Goal: Information Seeking & Learning: Learn about a topic

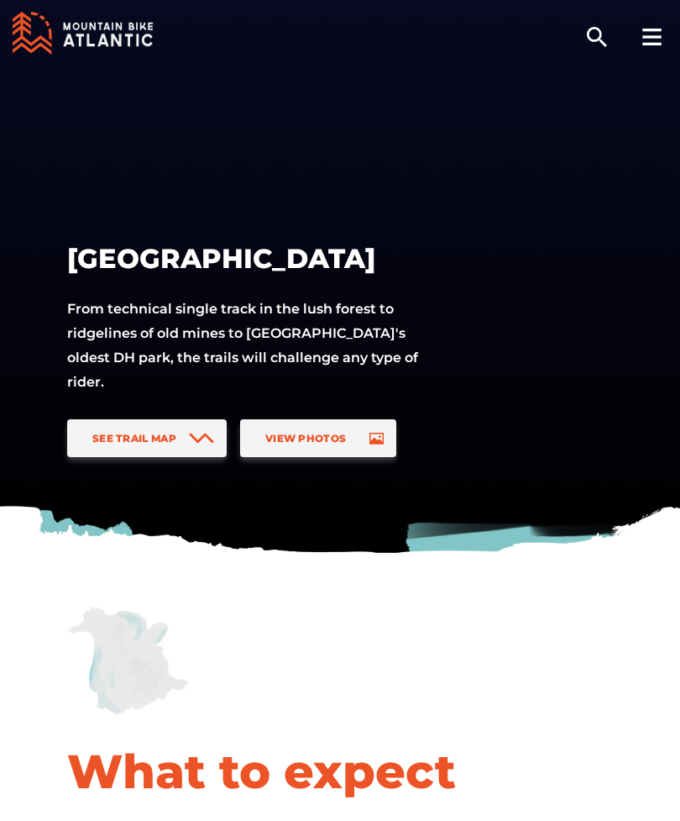
click at [142, 440] on span "See Trail Map" at bounding box center [134, 438] width 84 height 13
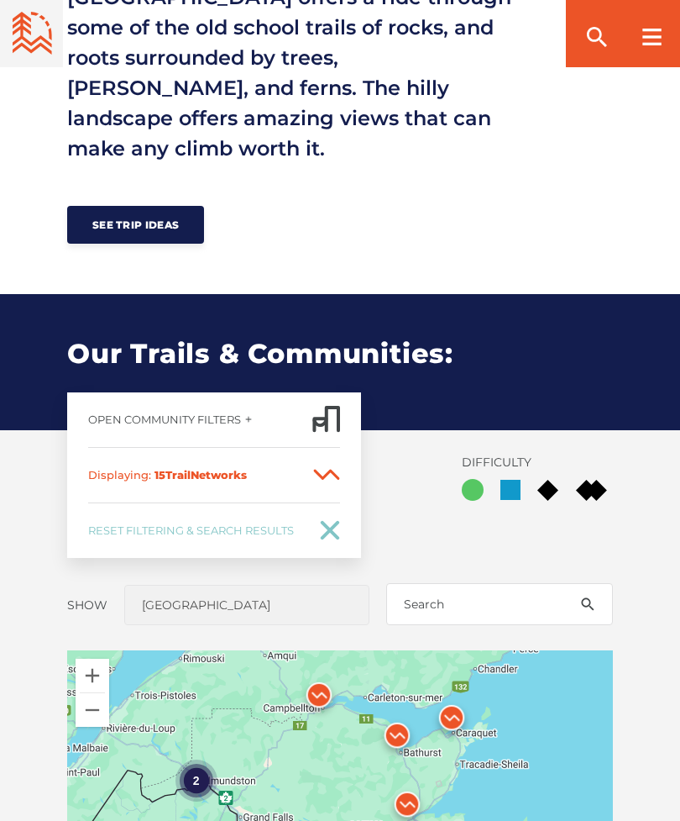
scroll to position [1097, 0]
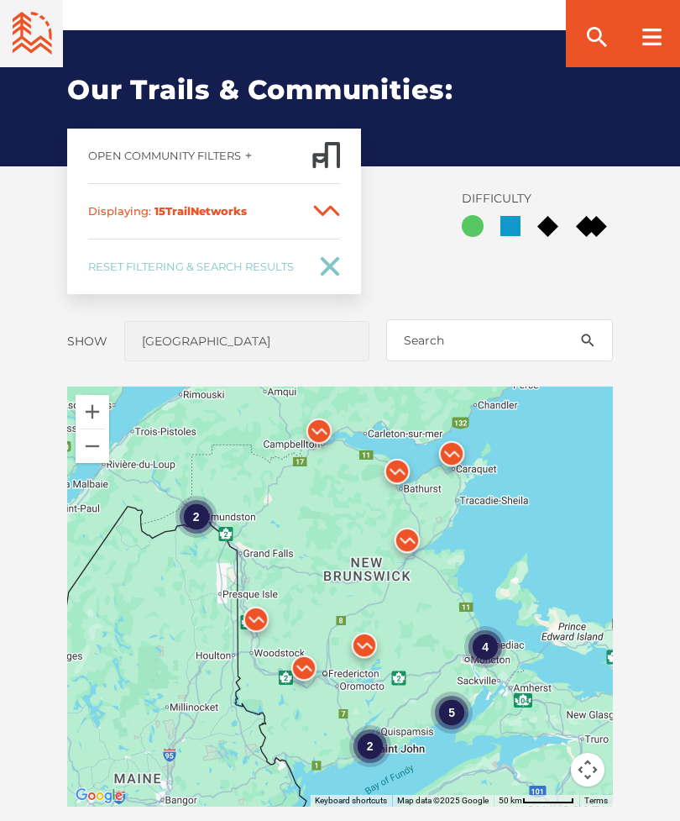
click at [492, 625] on div "4" at bounding box center [485, 646] width 42 height 42
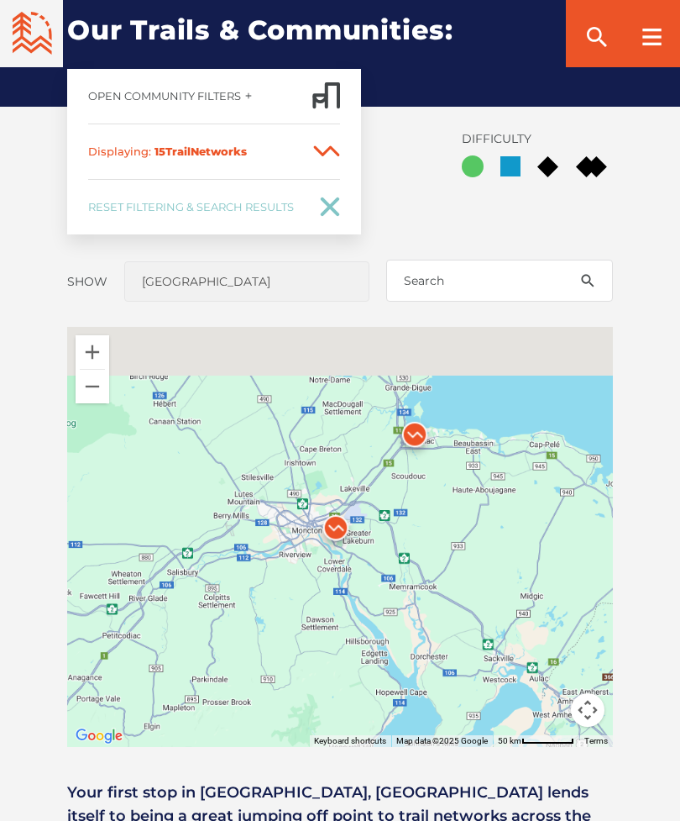
scroll to position [1164, 0]
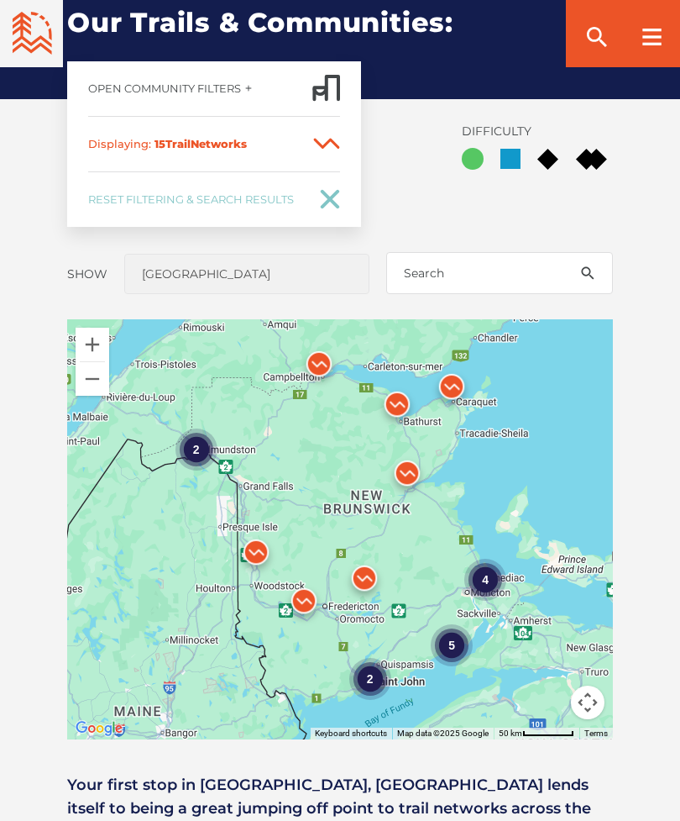
click at [480, 558] on div "4" at bounding box center [485, 579] width 42 height 42
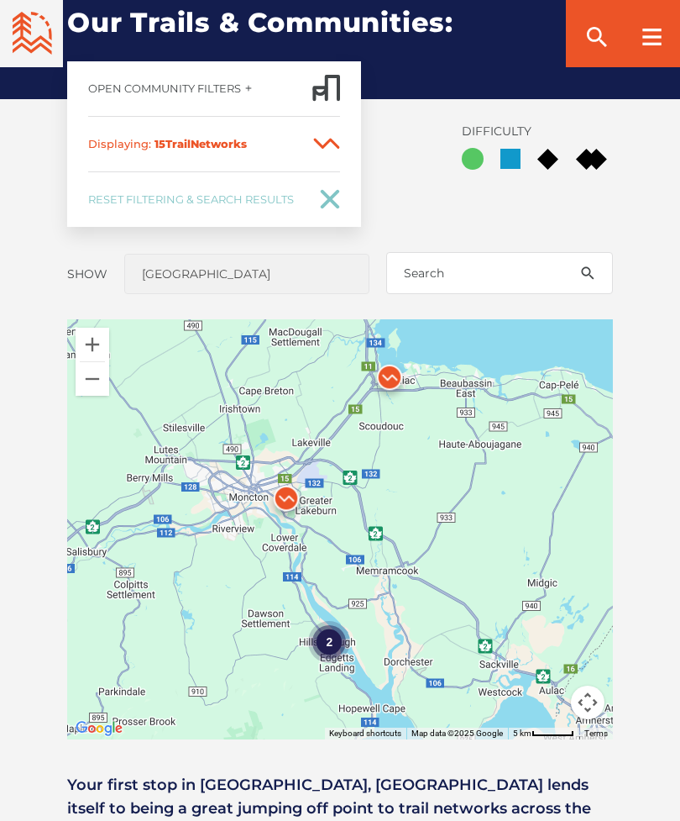
click at [331, 620] on div "2" at bounding box center [329, 641] width 42 height 42
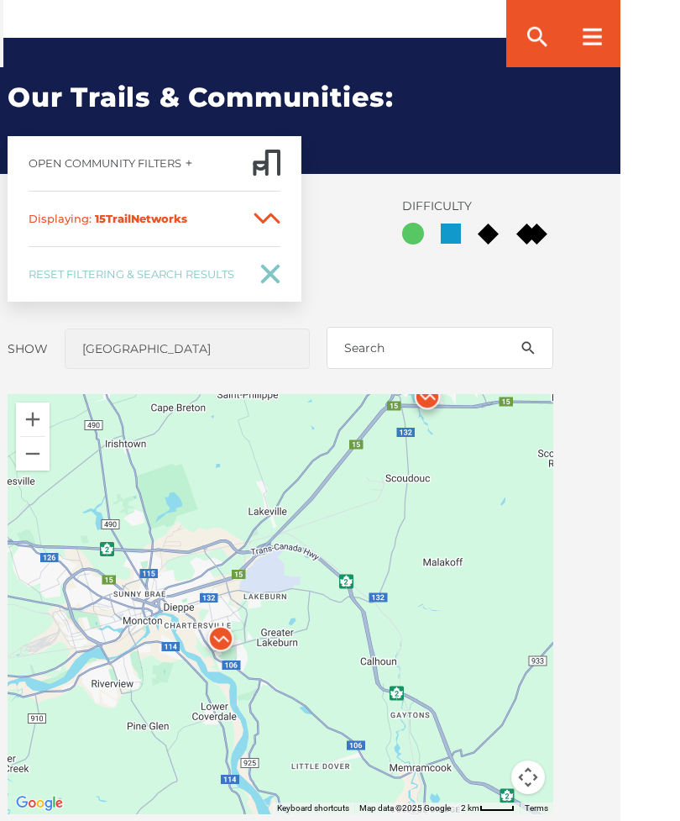
scroll to position [1090, 0]
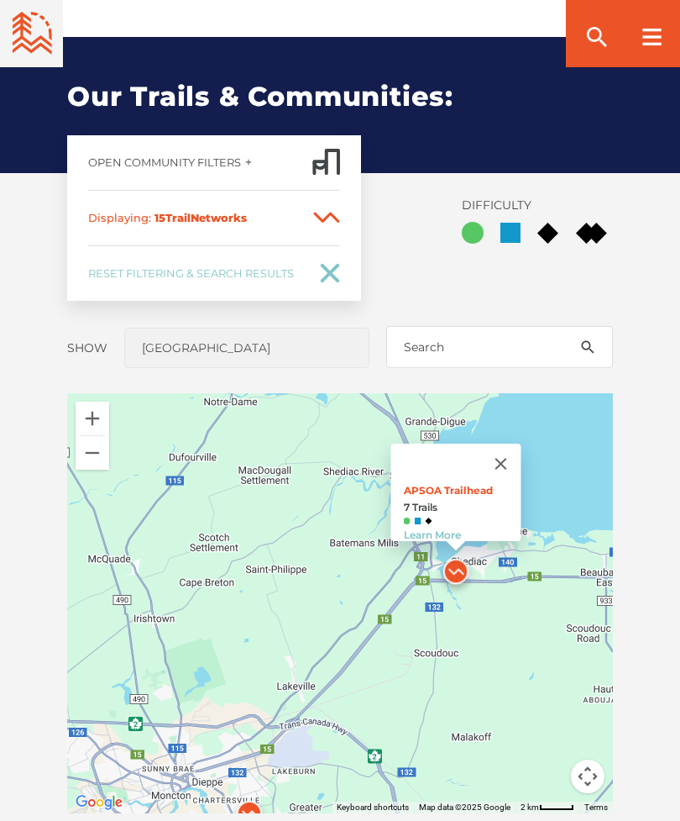
click at [454, 528] on link "Learn More" at bounding box center [432, 534] width 57 height 13
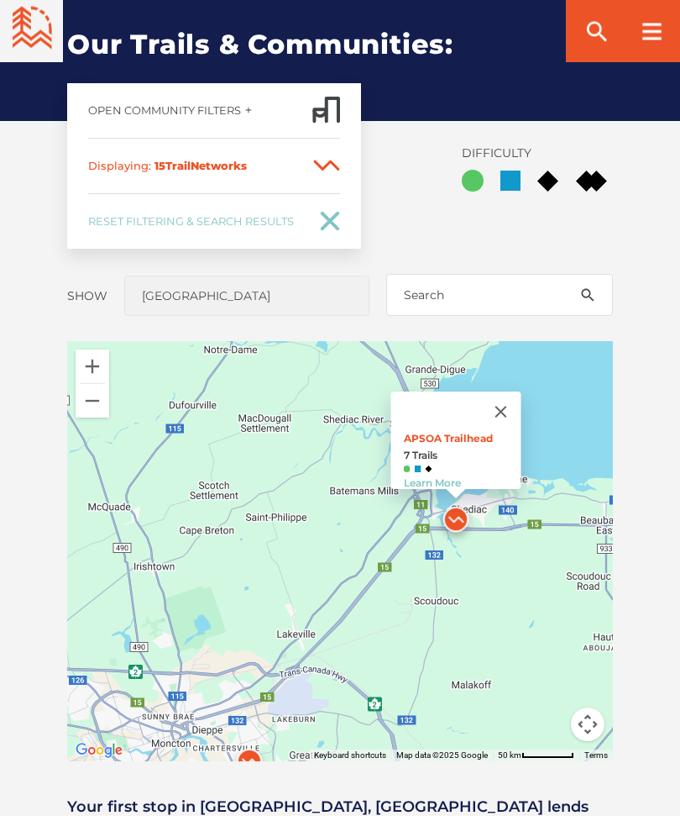
scroll to position [1145, 0]
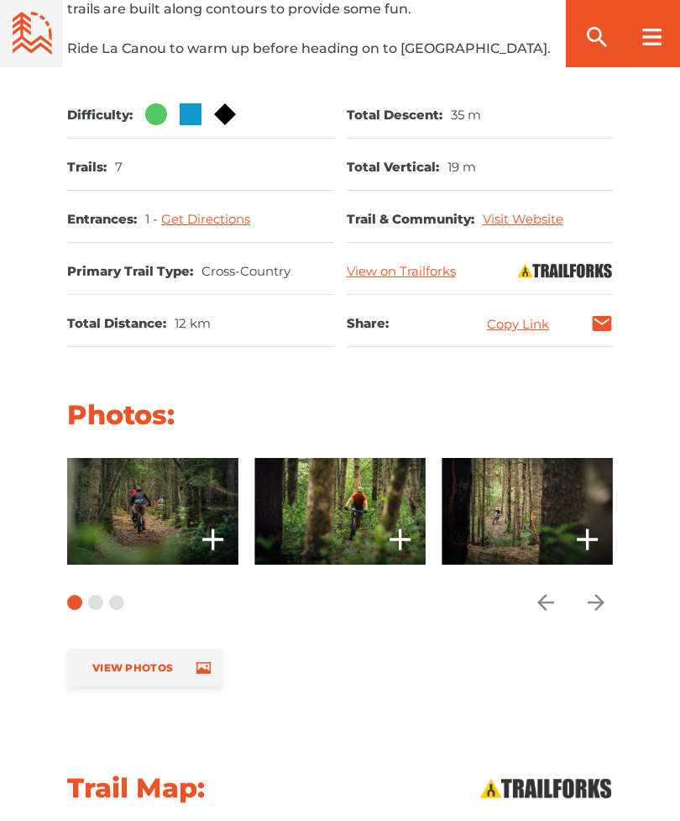
scroll to position [1062, 0]
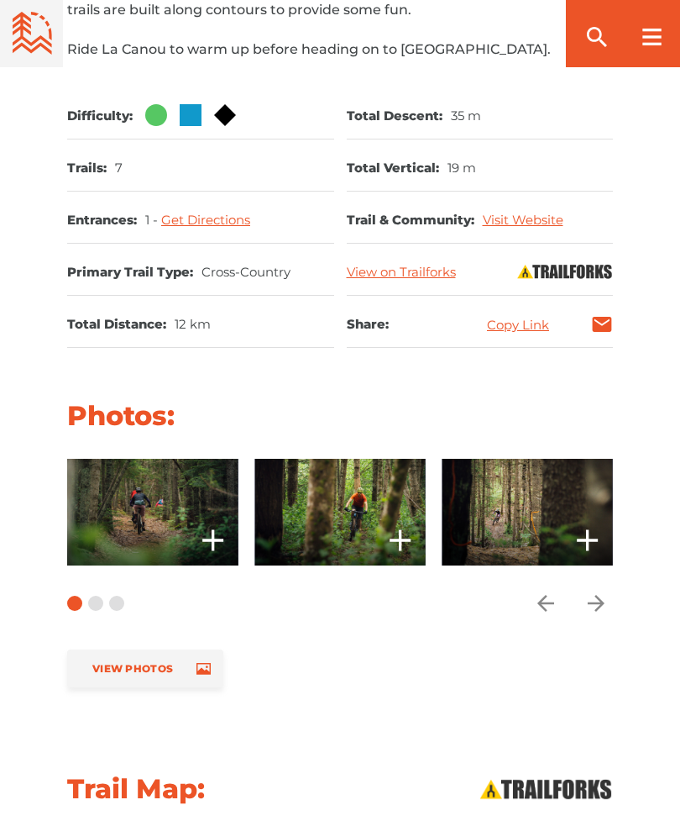
click at [606, 604] on icon "arrow forward" at bounding box center [596, 602] width 25 height 25
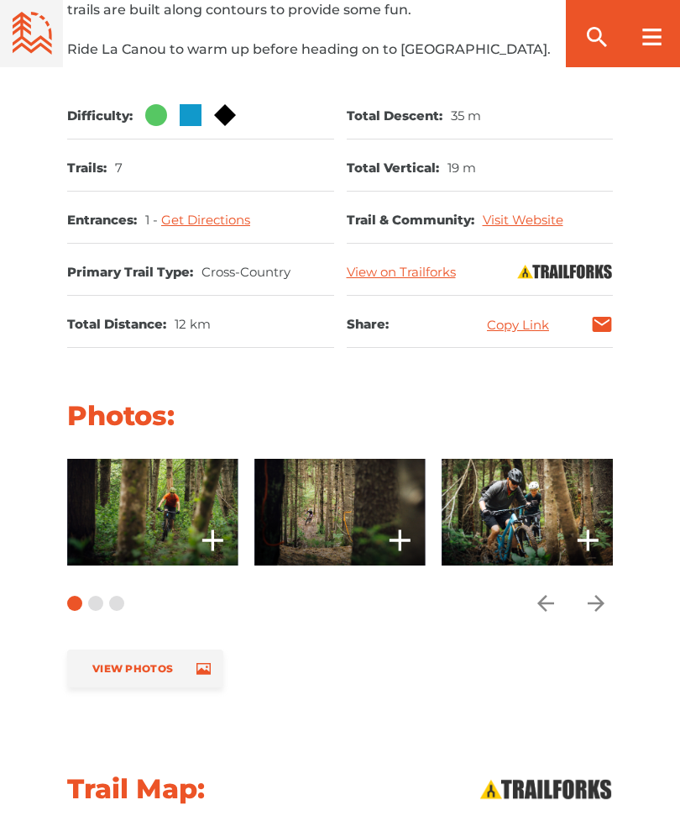
click at [611, 605] on span "Carousel Navigation" at bounding box center [597, 603] width 34 height 34
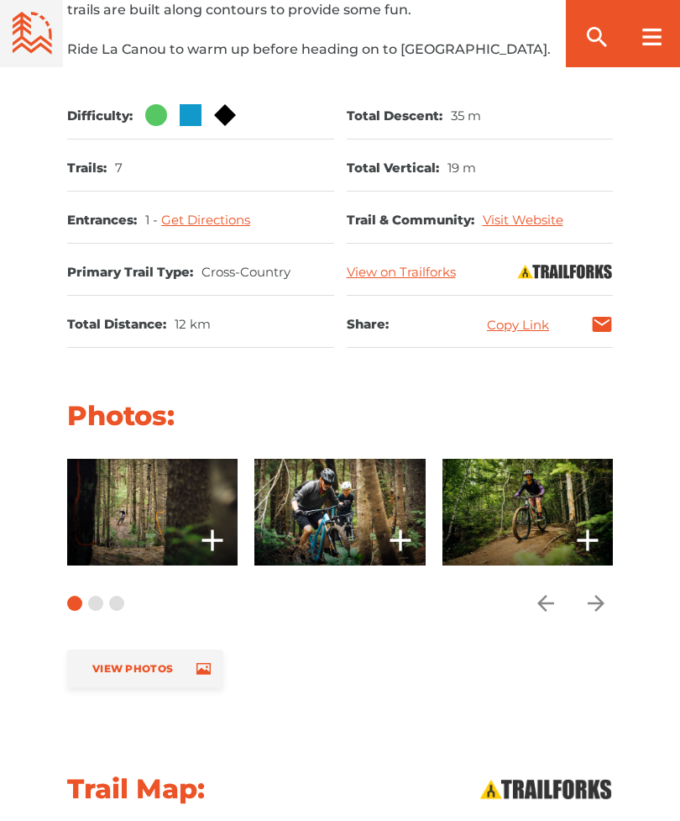
click at [611, 598] on span "Carousel Navigation" at bounding box center [597, 603] width 34 height 34
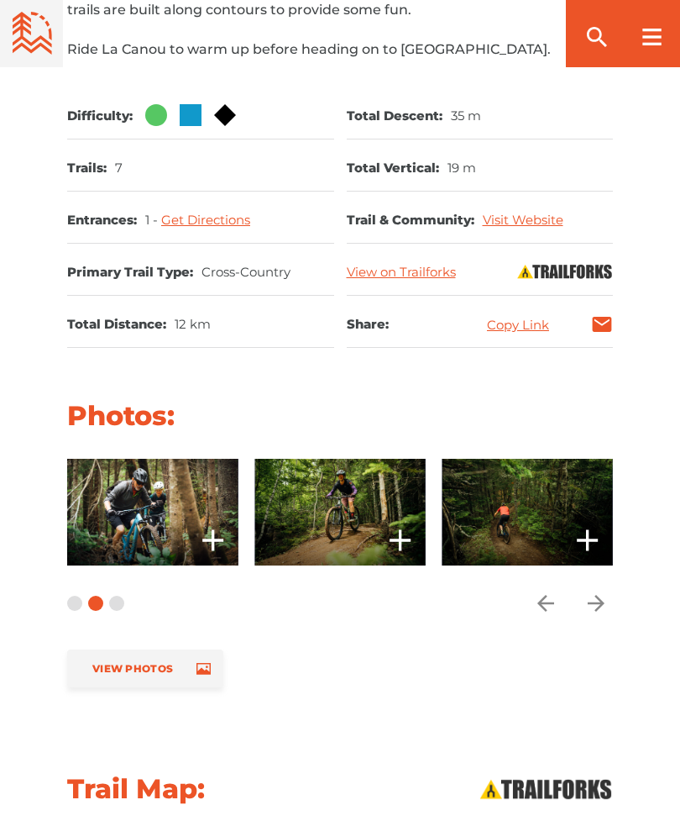
click at [611, 595] on span "Carousel Navigation" at bounding box center [597, 603] width 34 height 34
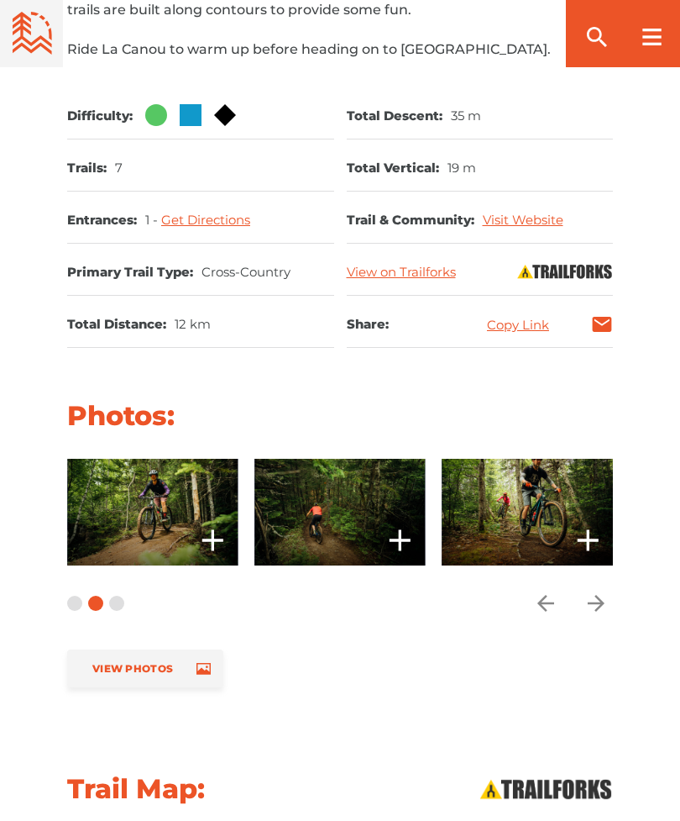
click at [612, 589] on span "Carousel Navigation" at bounding box center [597, 603] width 34 height 34
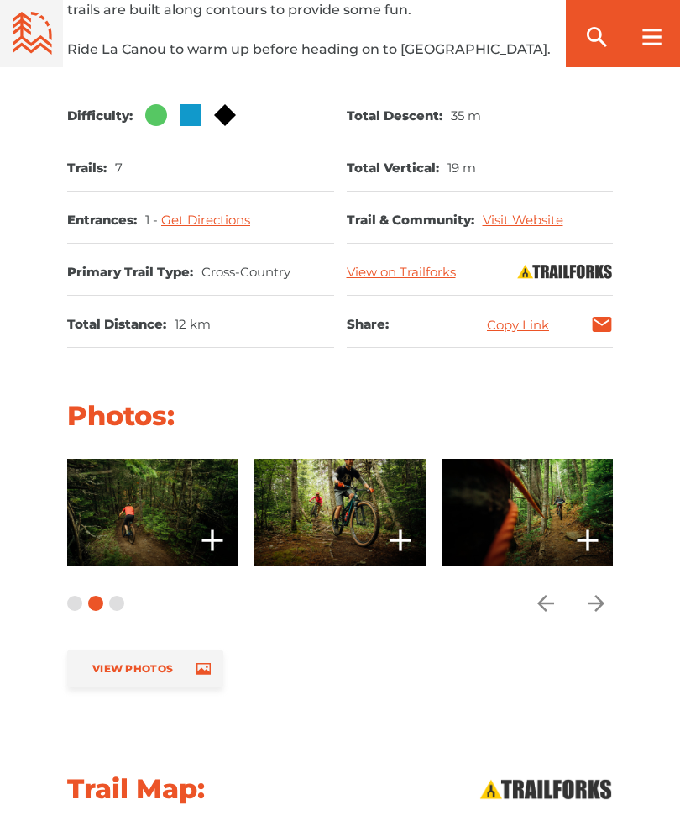
click at [611, 596] on span "Carousel Navigation" at bounding box center [597, 603] width 34 height 34
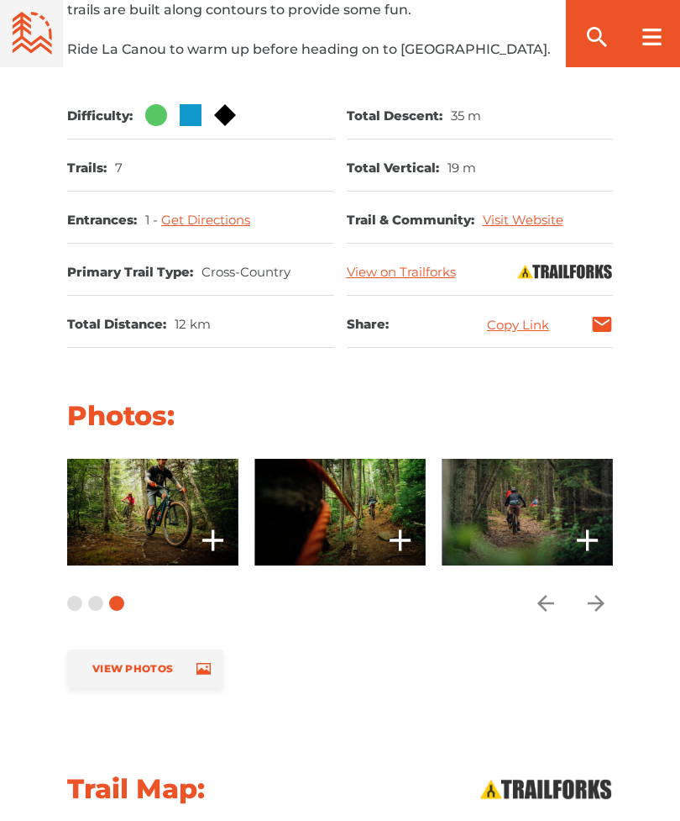
click at [611, 594] on span "Carousel Navigation" at bounding box center [597, 603] width 34 height 34
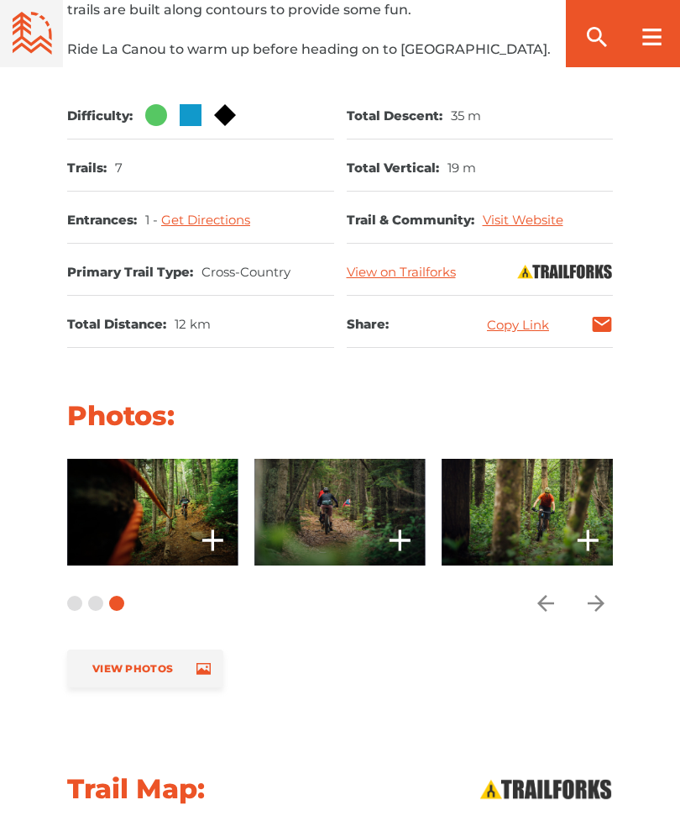
click at [611, 588] on span "Carousel Navigation" at bounding box center [597, 603] width 34 height 34
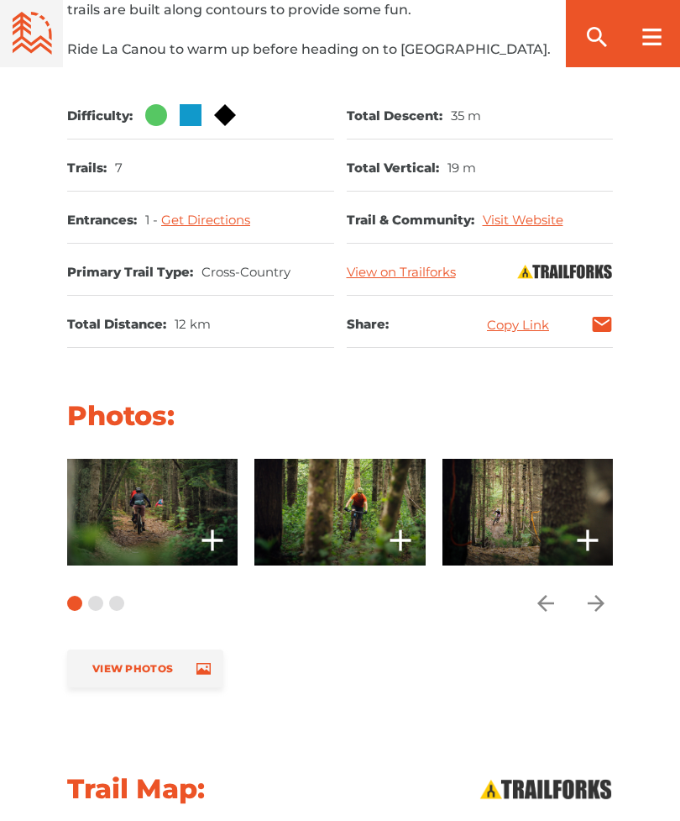
click at [611, 590] on span "Carousel Navigation" at bounding box center [597, 603] width 34 height 34
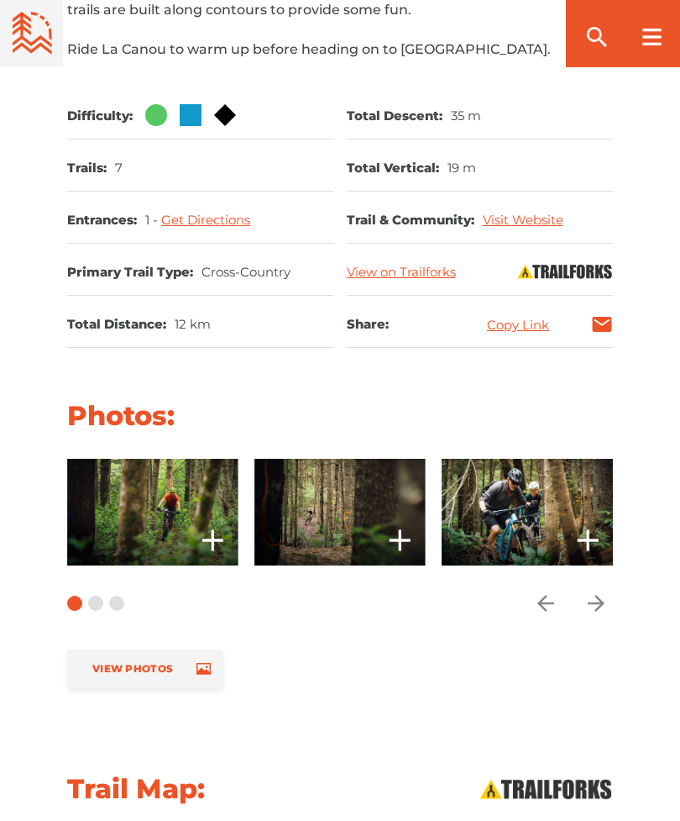
click at [610, 590] on span "Carousel Navigation" at bounding box center [597, 603] width 34 height 34
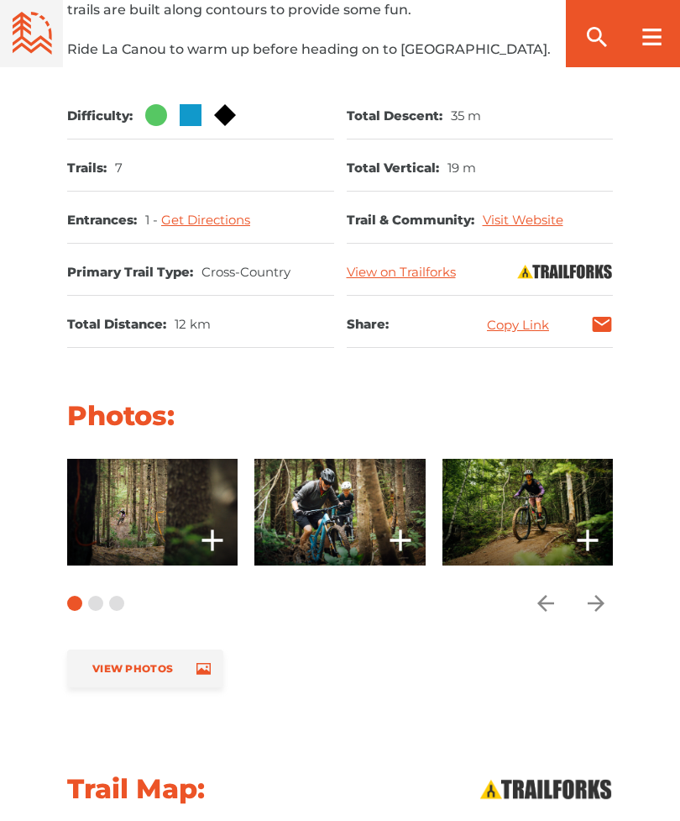
click at [611, 590] on span "Carousel Navigation" at bounding box center [597, 603] width 34 height 34
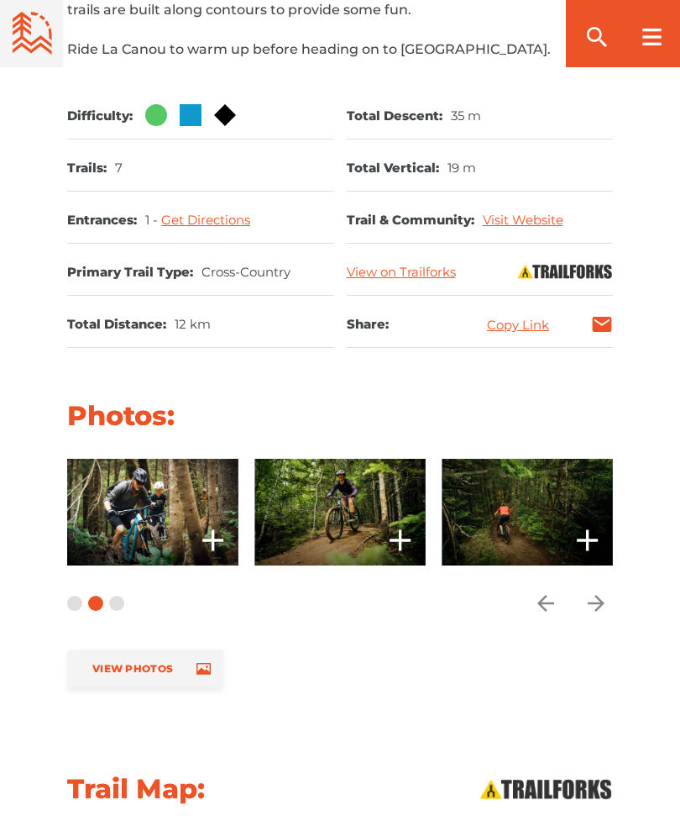
click at [611, 596] on span "Carousel Navigation" at bounding box center [597, 603] width 34 height 34
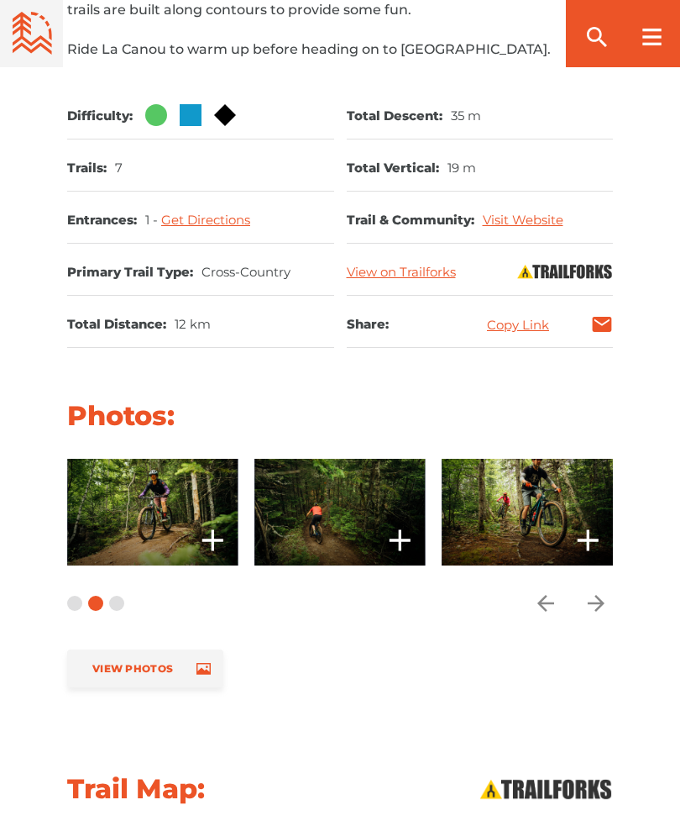
click at [611, 598] on span "Carousel Navigation" at bounding box center [597, 603] width 34 height 34
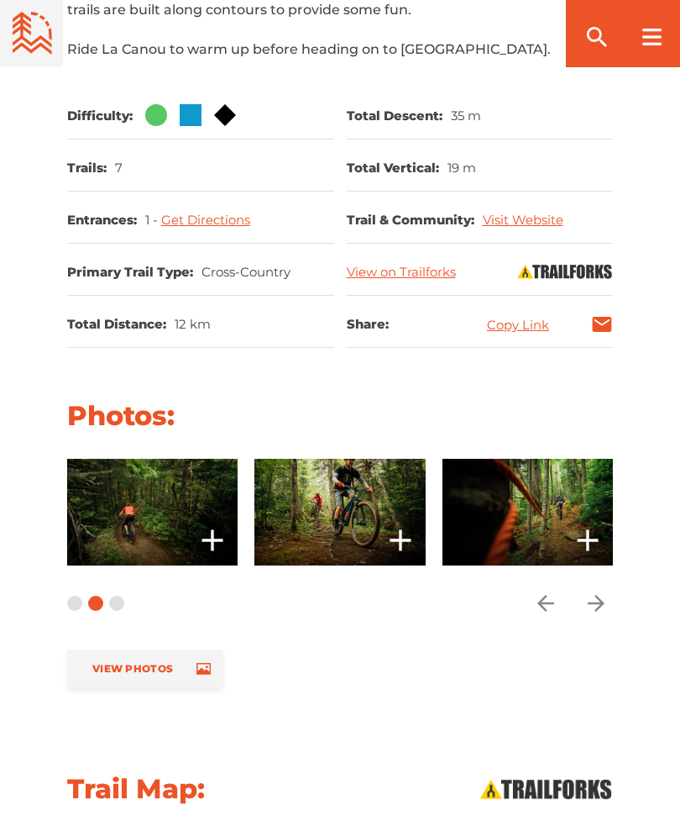
click at [611, 590] on span "Carousel Navigation" at bounding box center [597, 603] width 34 height 34
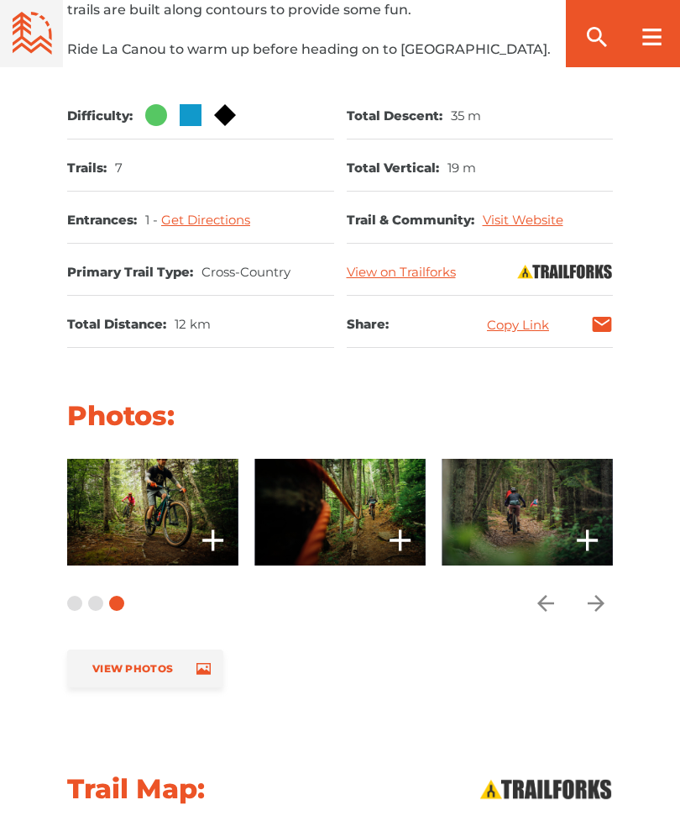
click at [612, 597] on span "Carousel Navigation" at bounding box center [597, 603] width 34 height 34
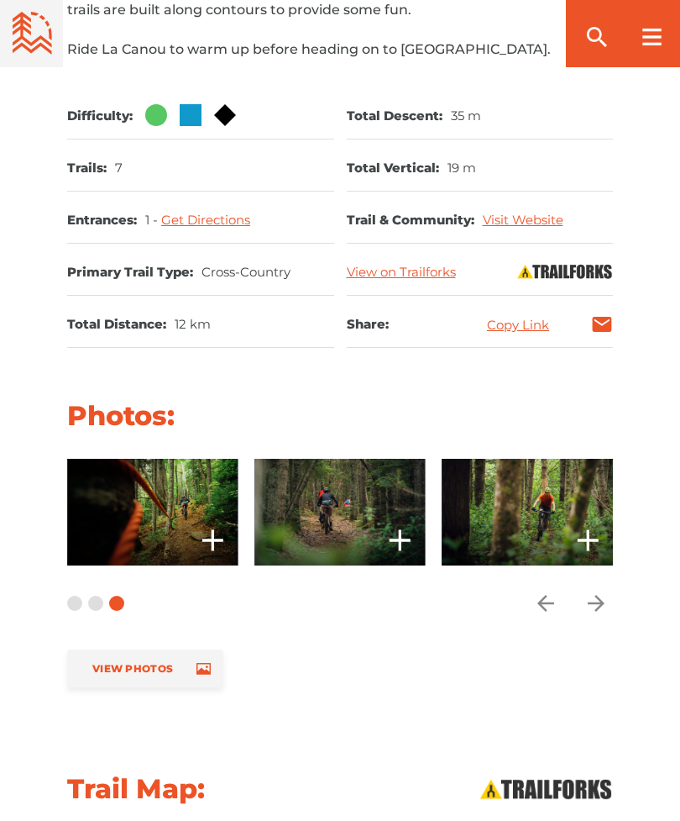
click at [611, 597] on span "Carousel Navigation" at bounding box center [597, 603] width 34 height 34
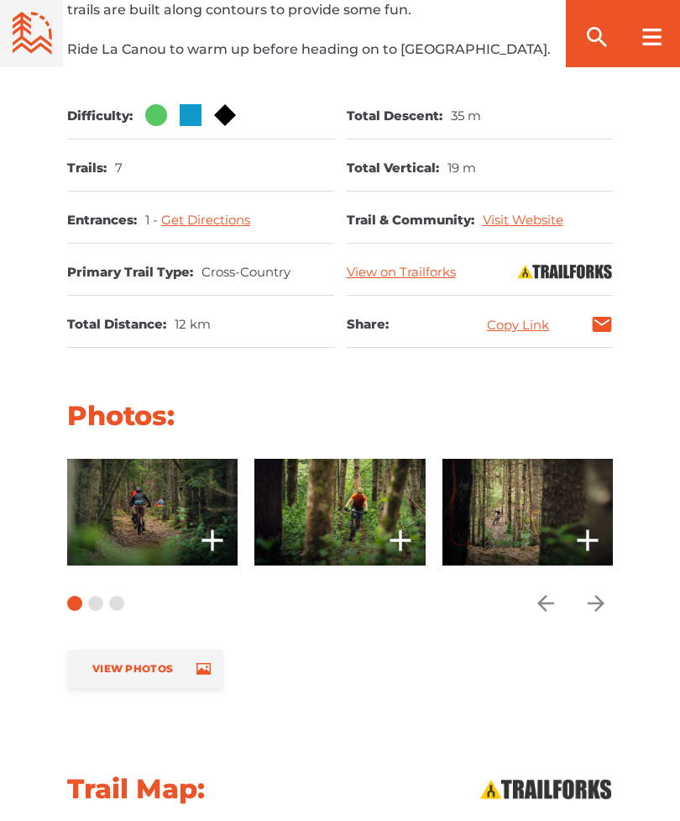
click at [601, 595] on icon "arrow forward" at bounding box center [596, 602] width 25 height 25
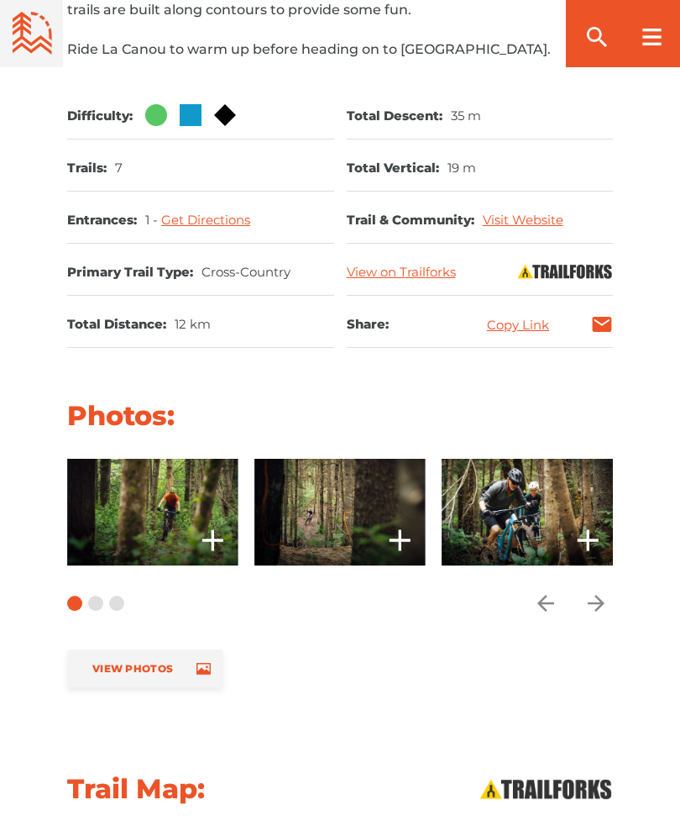
click at [611, 590] on span "Carousel Navigation" at bounding box center [597, 603] width 34 height 34
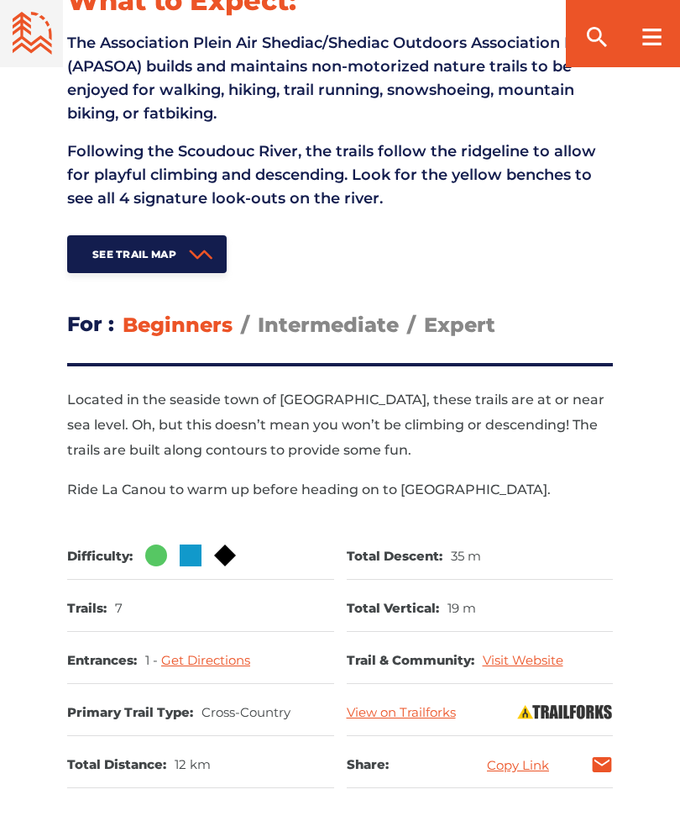
click at [132, 255] on span "See Trail Map" at bounding box center [134, 254] width 84 height 13
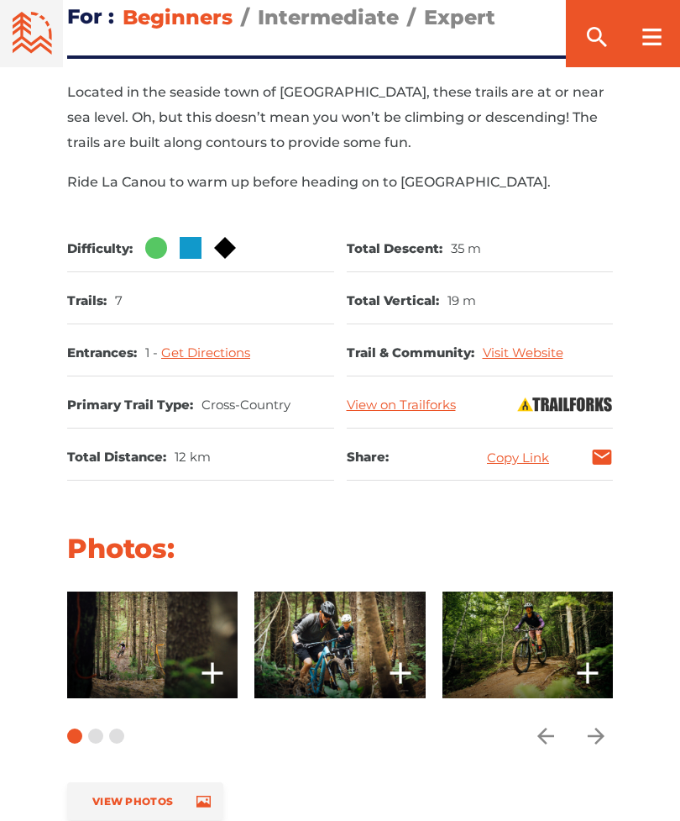
scroll to position [917, 0]
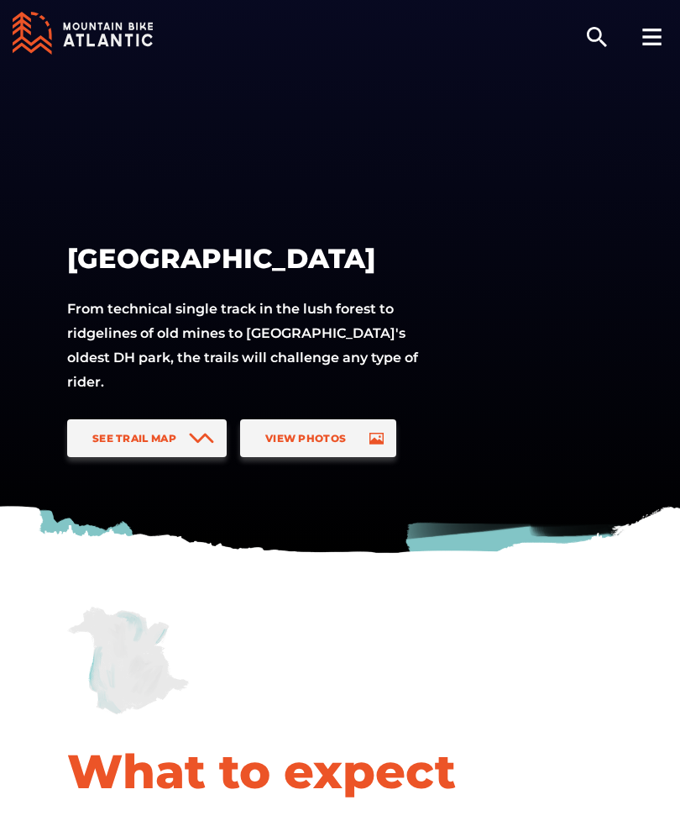
click at [148, 445] on link "See Trail Map" at bounding box center [147, 438] width 160 height 38
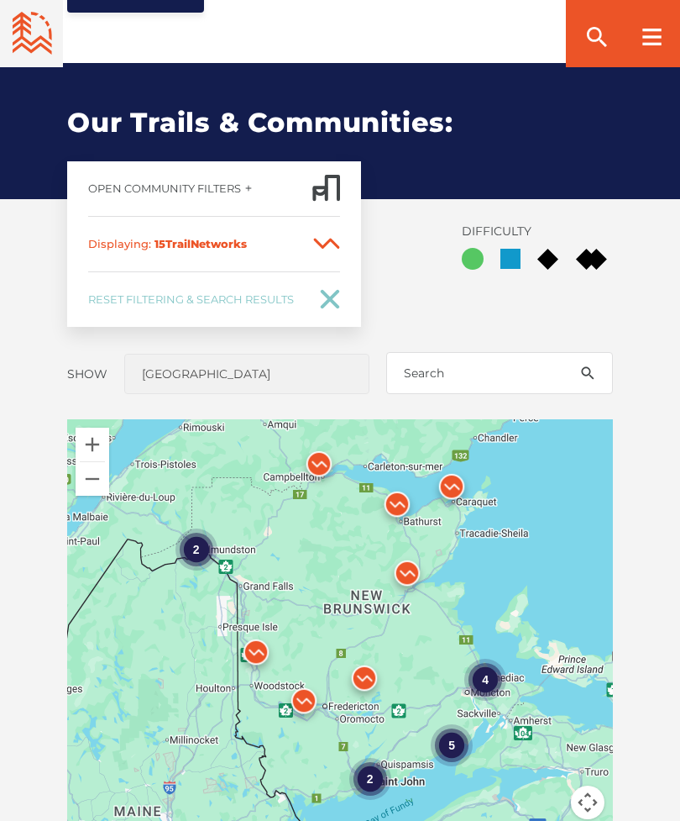
scroll to position [1097, 0]
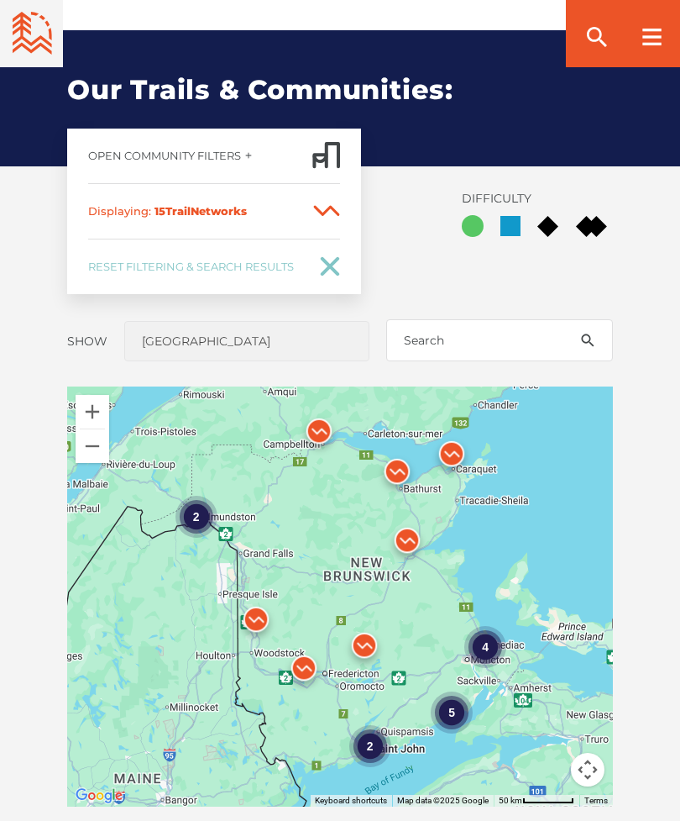
click at [457, 691] on div "5" at bounding box center [452, 712] width 42 height 42
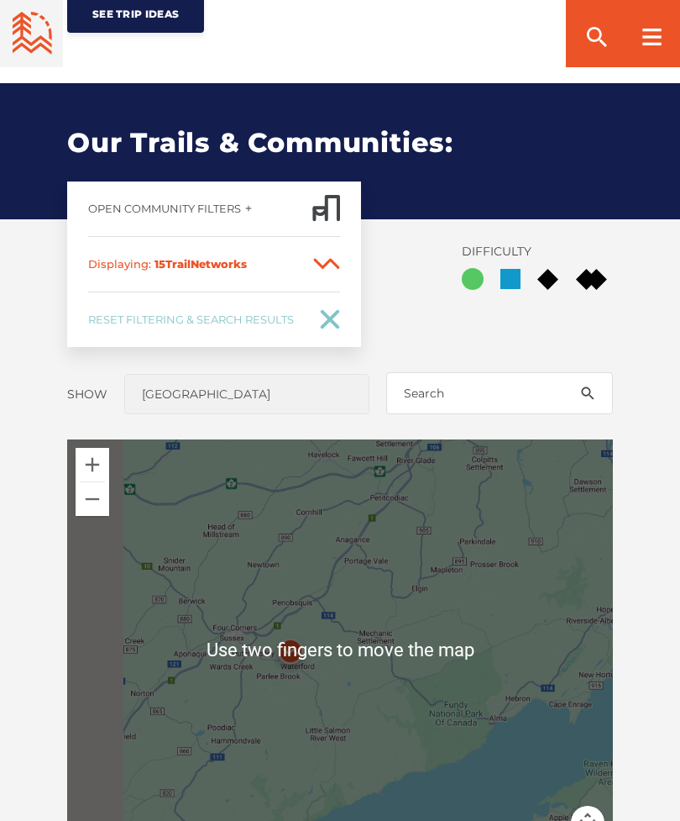
scroll to position [1049, 0]
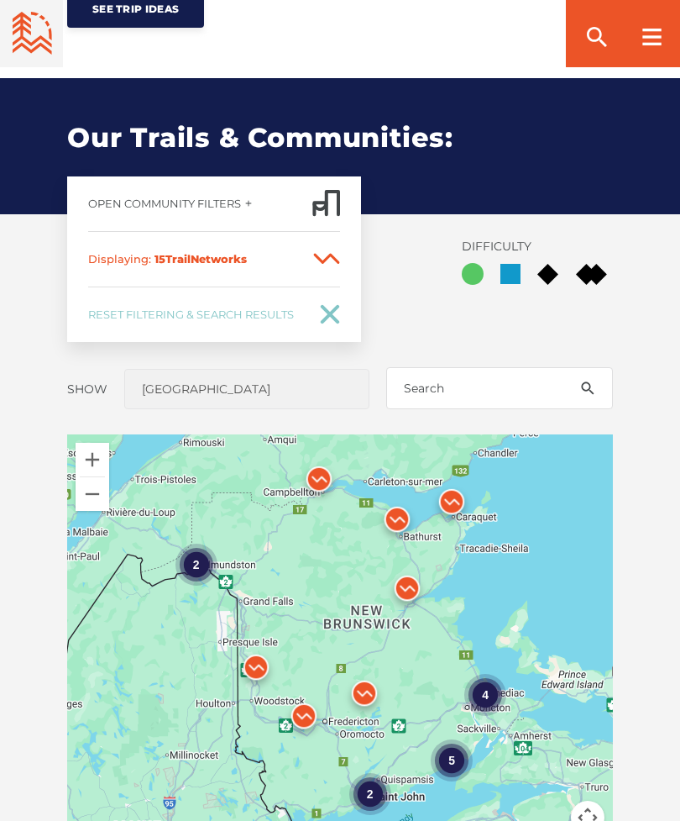
click at [487, 673] on div "4" at bounding box center [485, 694] width 42 height 42
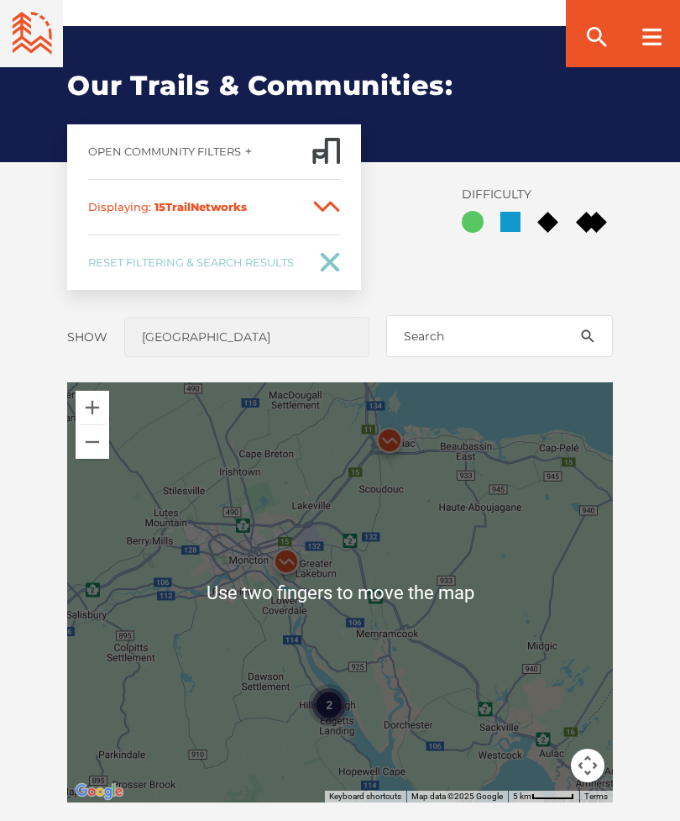
scroll to position [1089, 0]
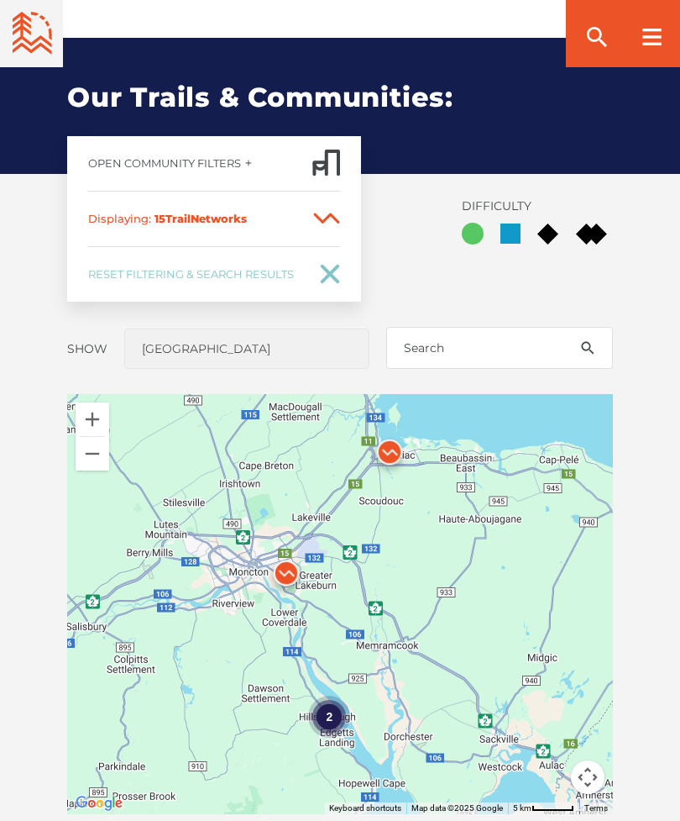
click at [335, 695] on div "2" at bounding box center [329, 716] width 42 height 42
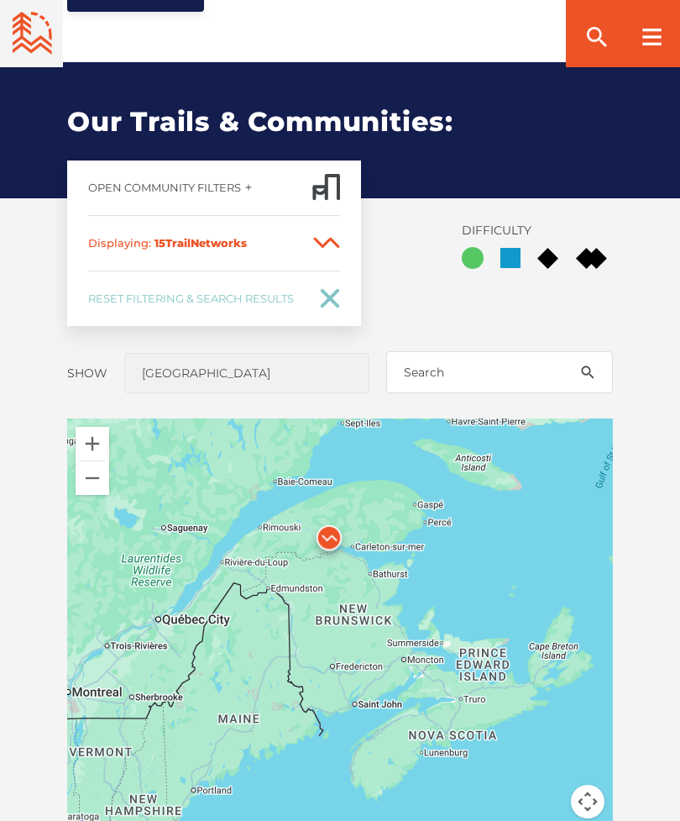
scroll to position [1092, 0]
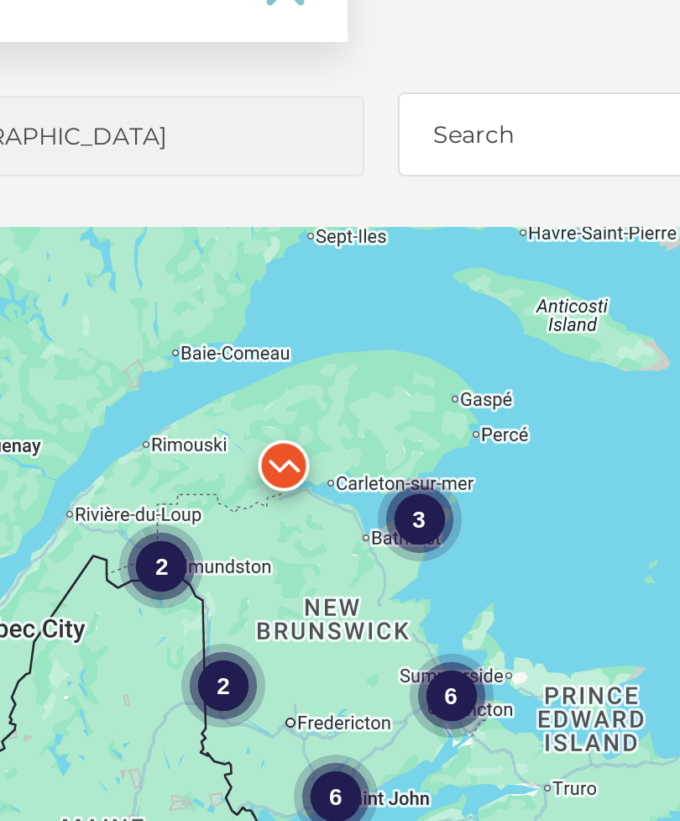
click at [392, 605] on div "6" at bounding box center [413, 626] width 42 height 42
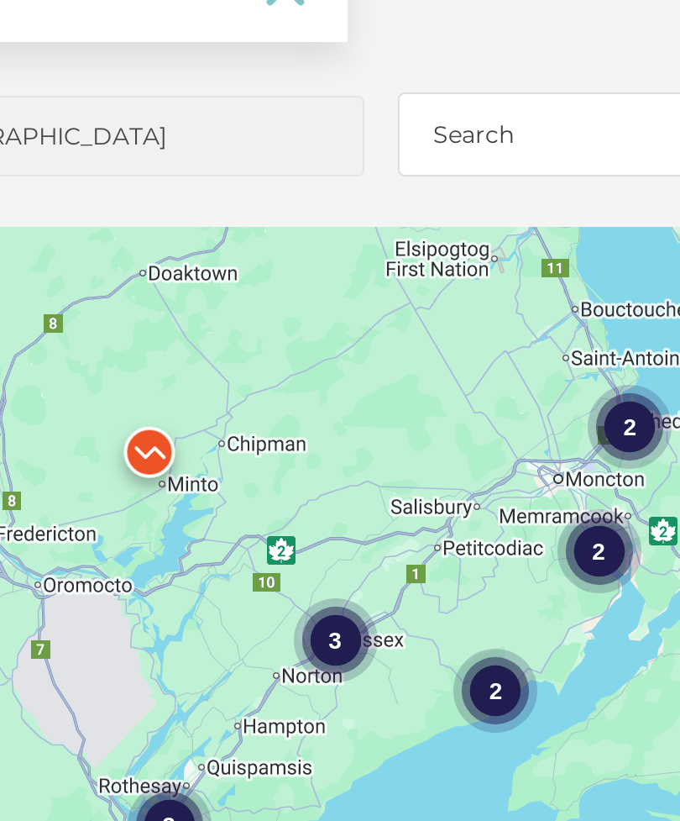
click at [481, 470] on div "2" at bounding box center [502, 491] width 42 height 42
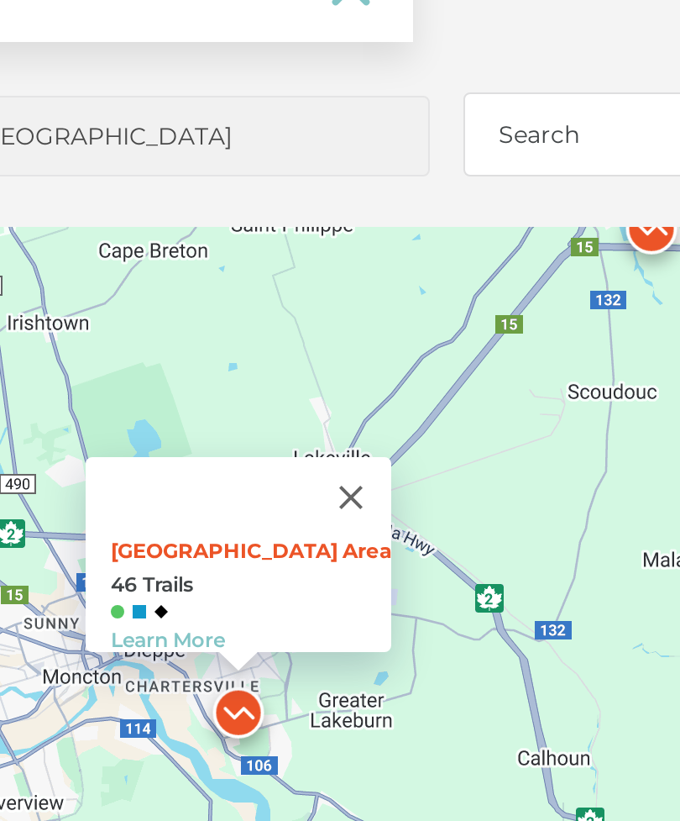
click at [210, 591] on link "Learn More" at bounding box center [238, 597] width 57 height 13
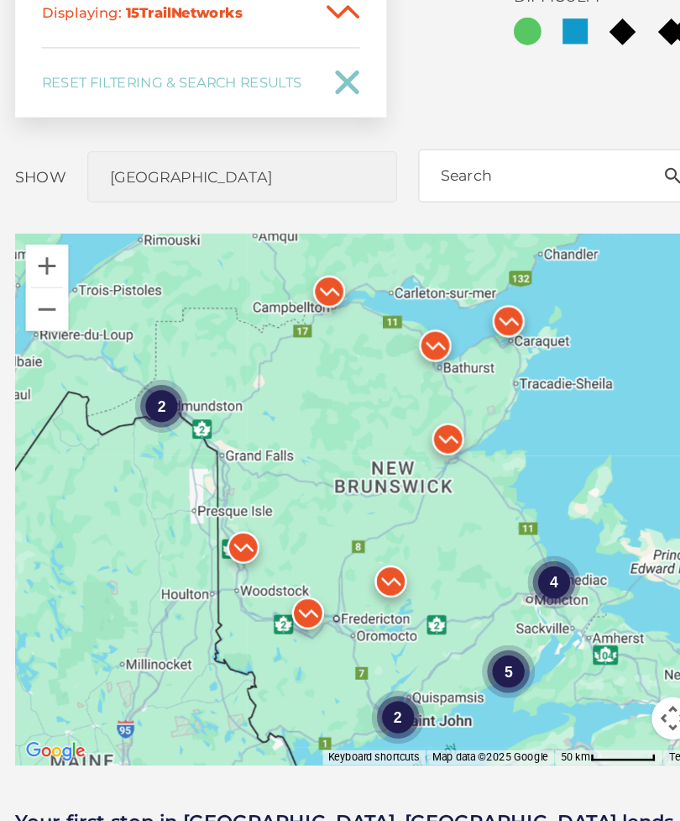
scroll to position [1133, 0]
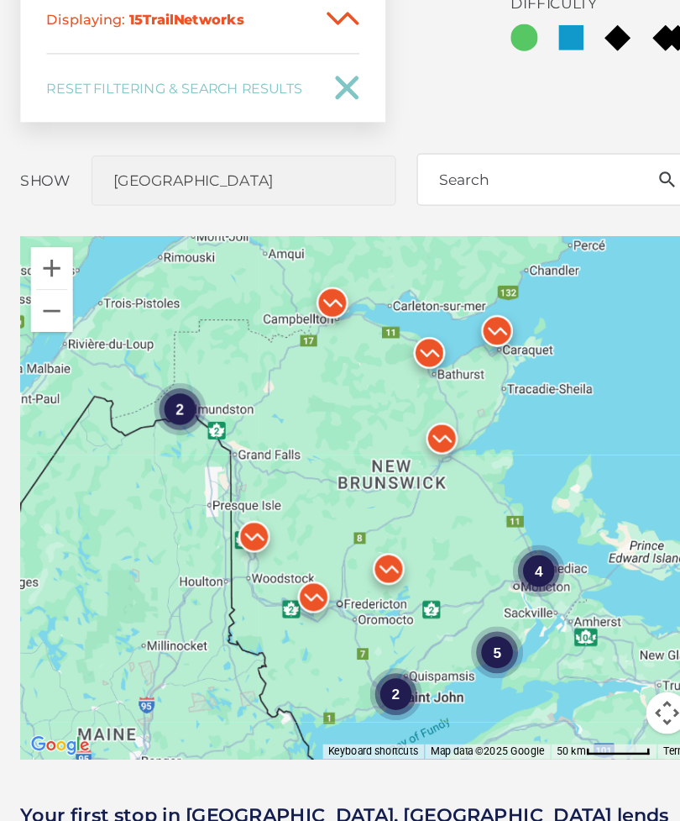
click at [464, 597] on div "4" at bounding box center [485, 618] width 42 height 42
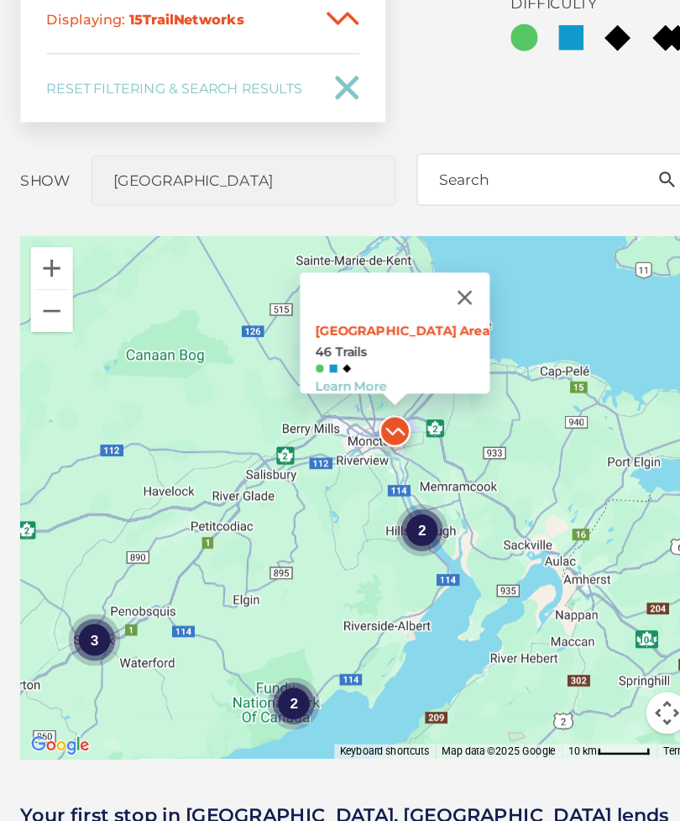
click at [405, 379] on button "Close" at bounding box center [425, 399] width 40 height 40
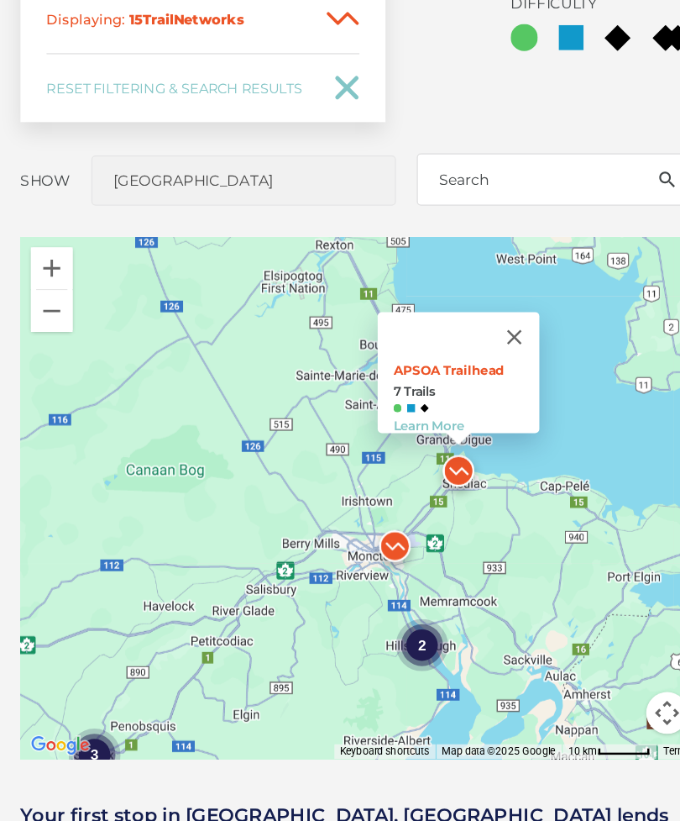
click at [368, 496] on link "Learn More" at bounding box center [396, 502] width 57 height 13
click at [445, 411] on button "Close" at bounding box center [465, 431] width 40 height 40
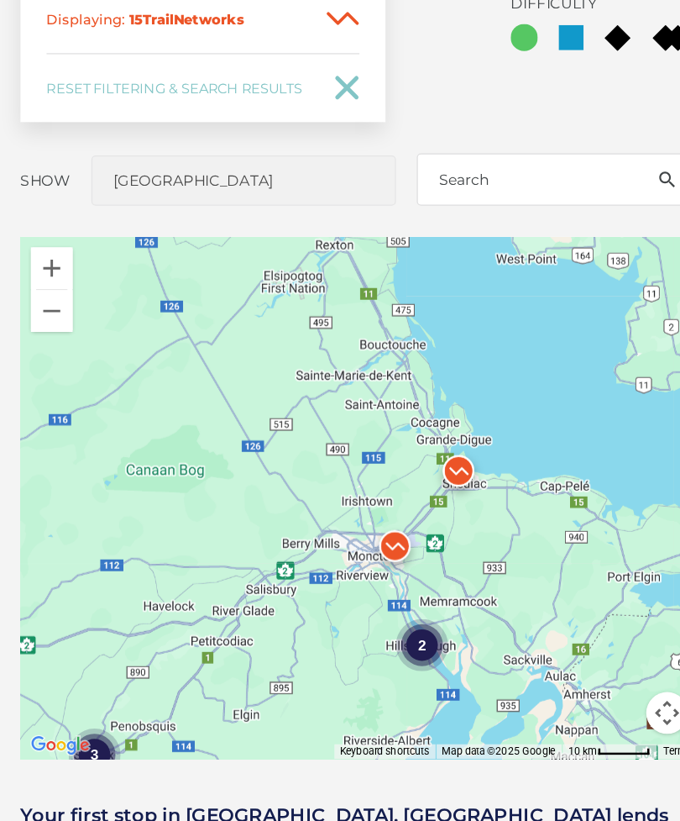
click at [370, 658] on div "2" at bounding box center [391, 679] width 42 height 42
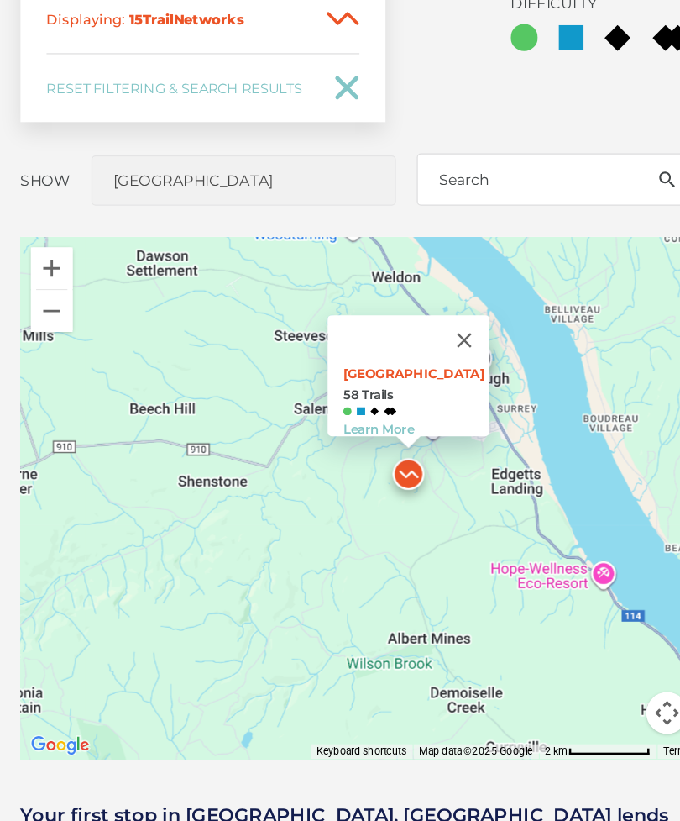
click at [328, 487] on span at bounding box center [387, 490] width 118 height 7
click at [328, 498] on link "Learn More" at bounding box center [356, 504] width 57 height 13
click at [405, 413] on button "Close" at bounding box center [425, 433] width 40 height 40
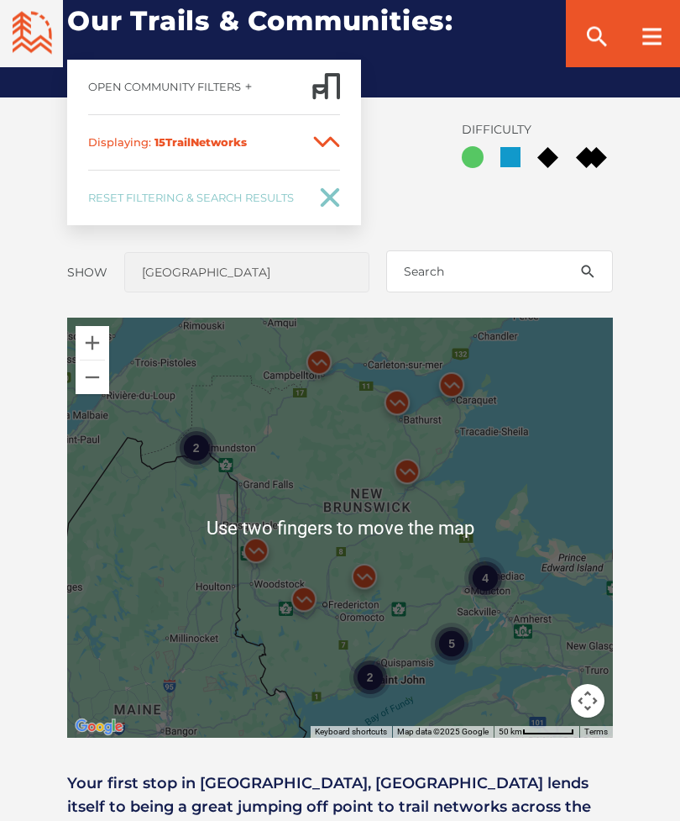
scroll to position [1168, 0]
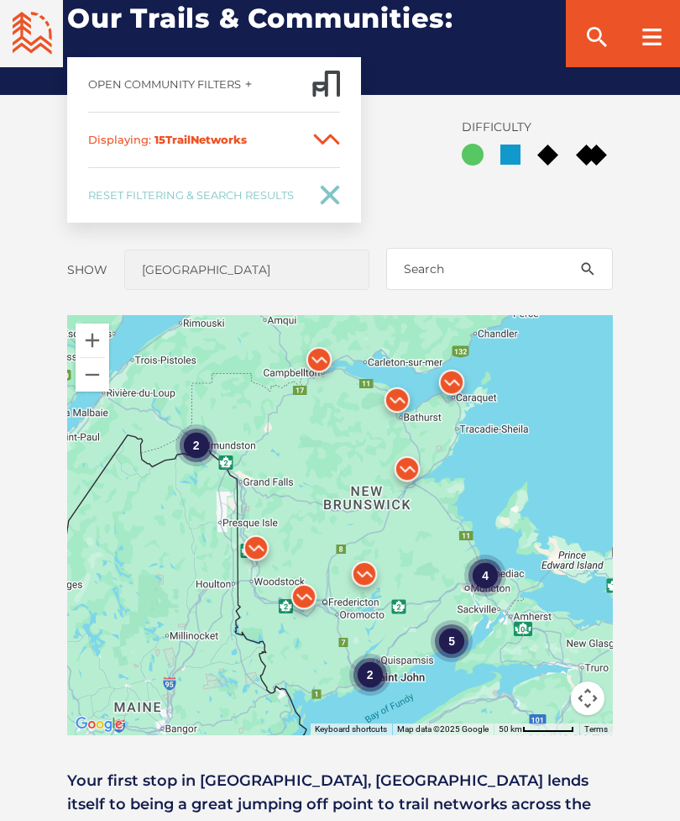
click at [488, 553] on div "4" at bounding box center [485, 574] width 42 height 42
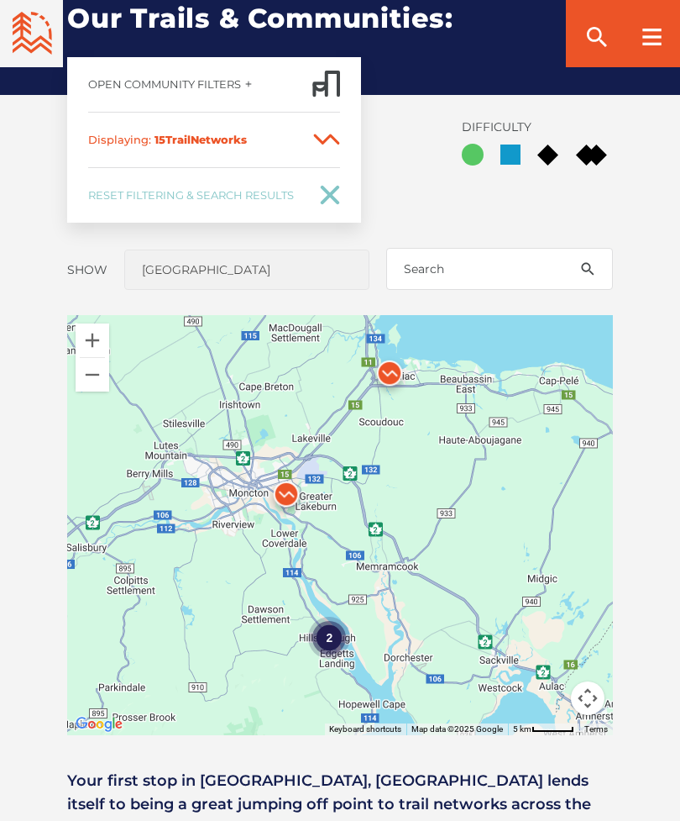
click at [92, 358] on button "Zoom out" at bounding box center [93, 375] width 34 height 34
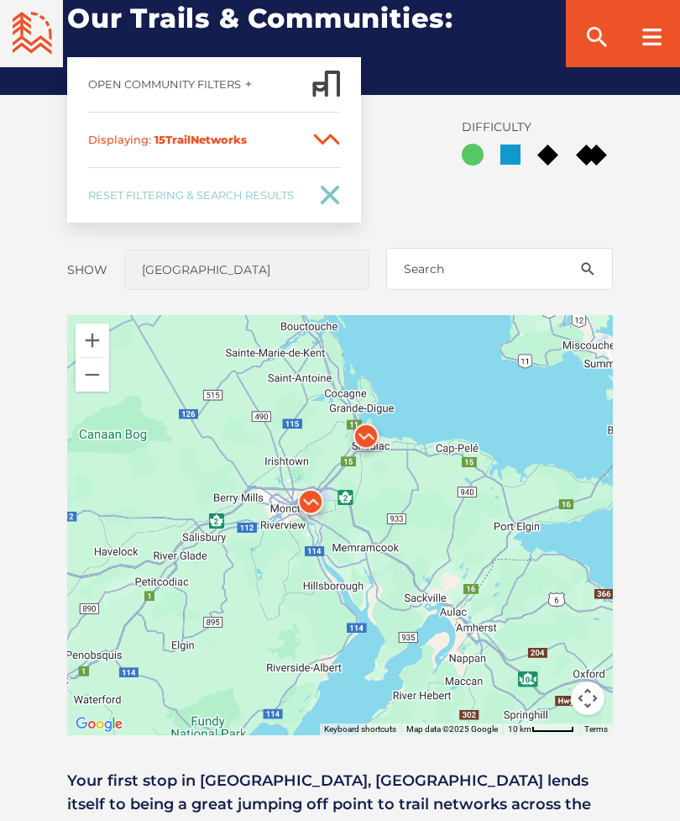
click at [97, 358] on button "Zoom out" at bounding box center [93, 375] width 34 height 34
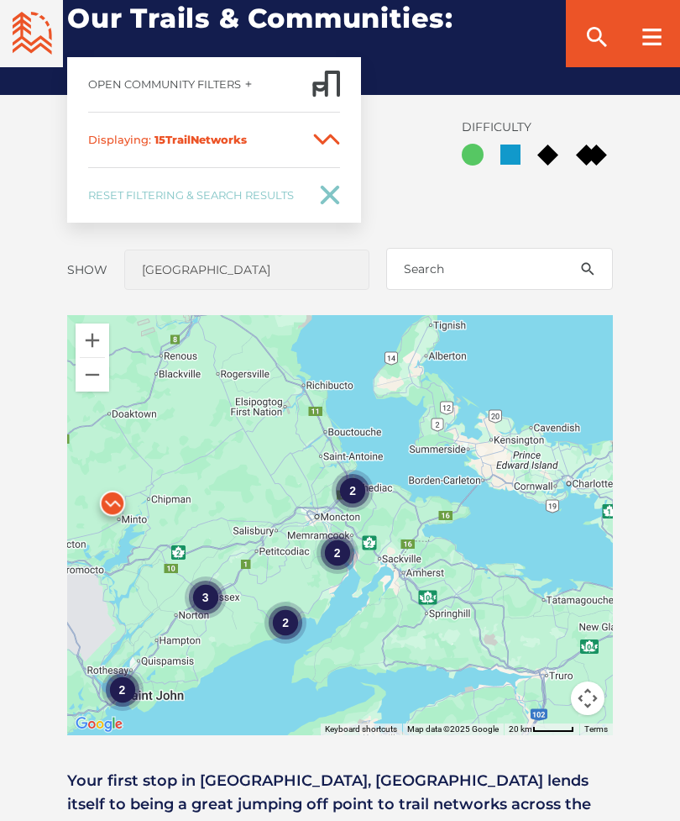
click at [354, 469] on div "2" at bounding box center [353, 490] width 42 height 42
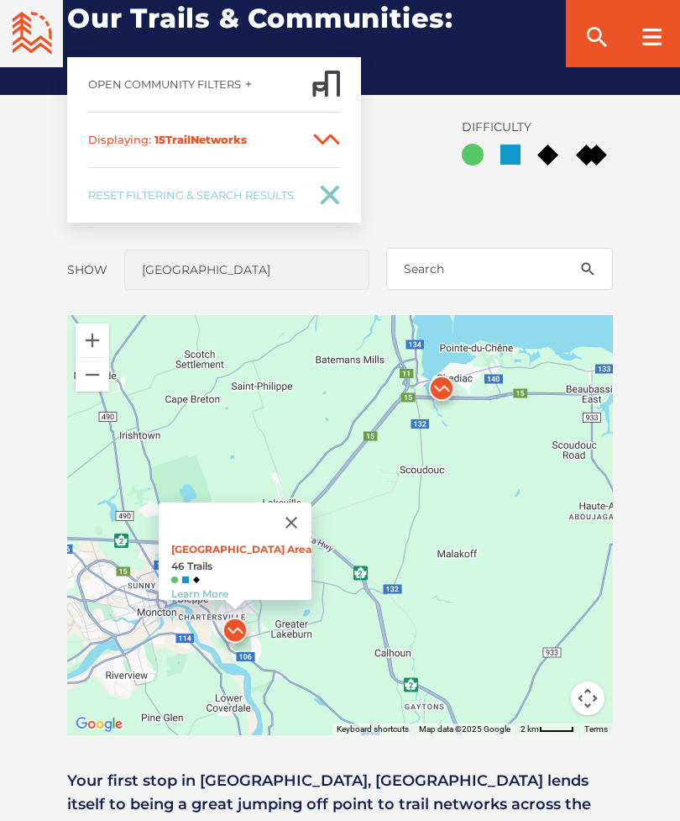
click at [228, 587] on link "Learn More" at bounding box center [199, 593] width 57 height 13
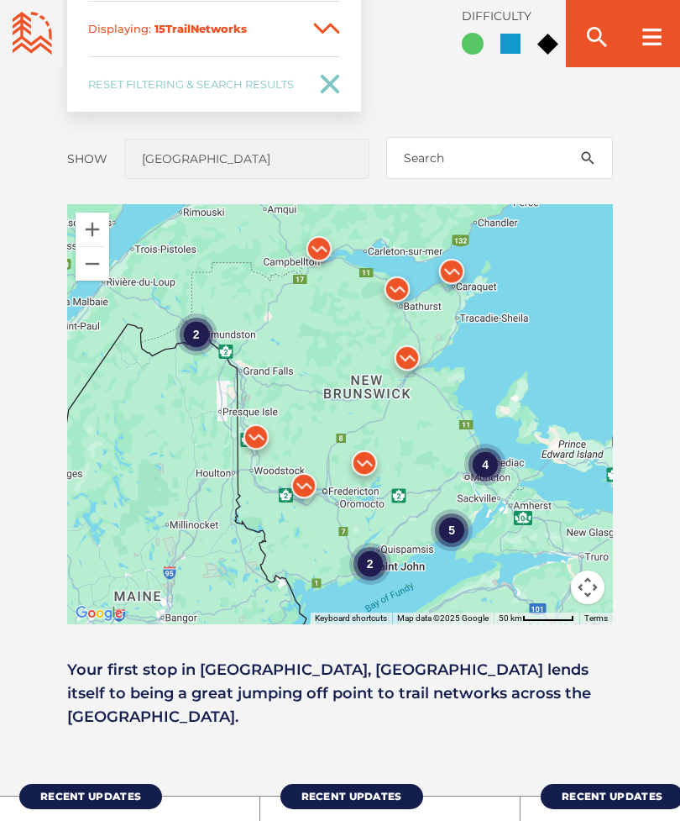
scroll to position [1224, 0]
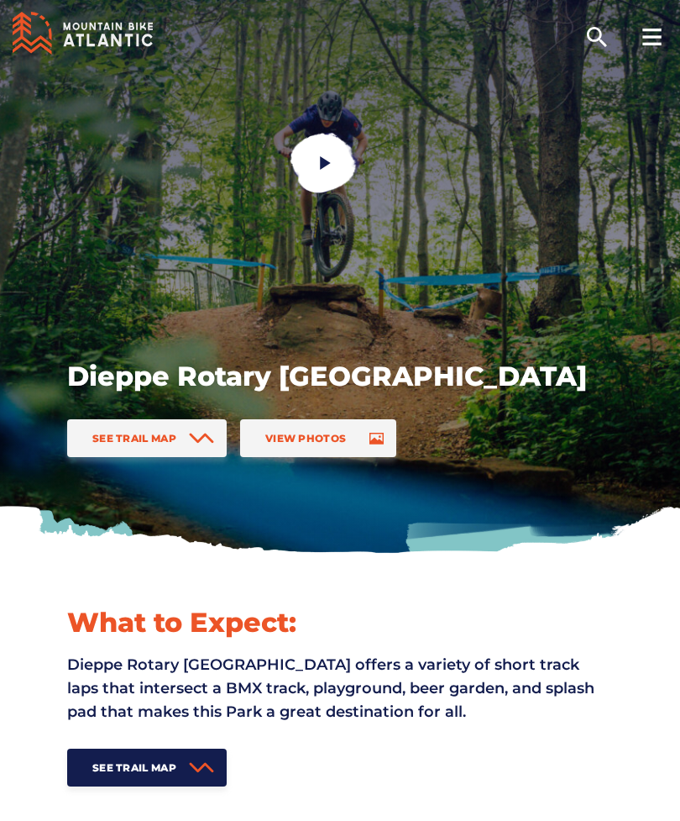
click at [310, 154] on link at bounding box center [324, 163] width 109 height 109
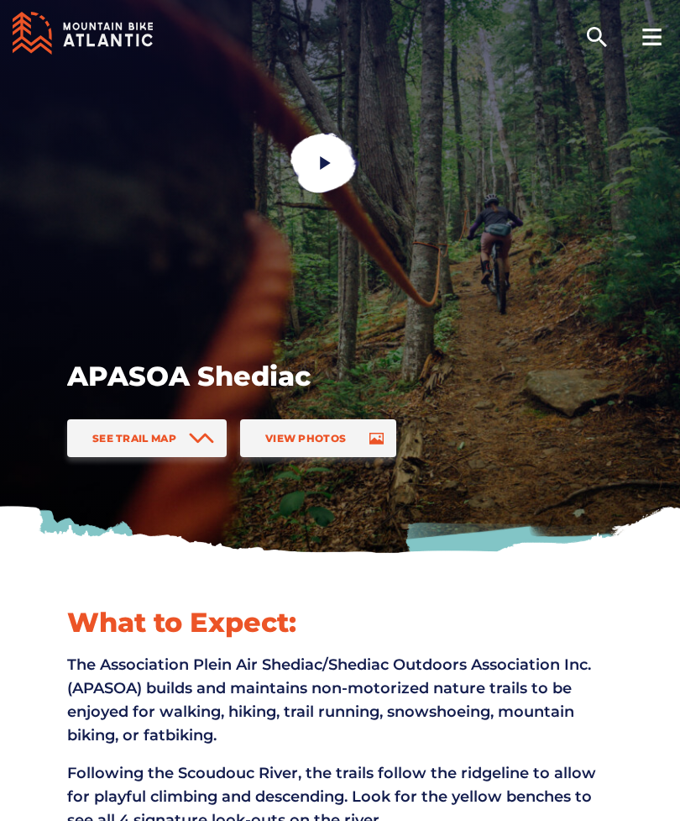
click at [316, 175] on link at bounding box center [324, 163] width 109 height 109
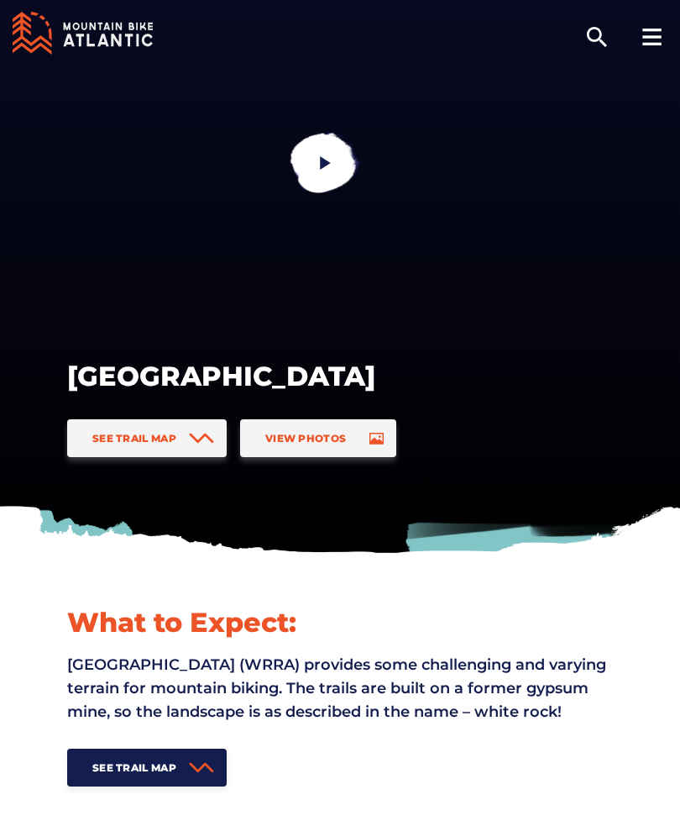
click at [333, 166] on icon "play" at bounding box center [325, 163] width 17 height 17
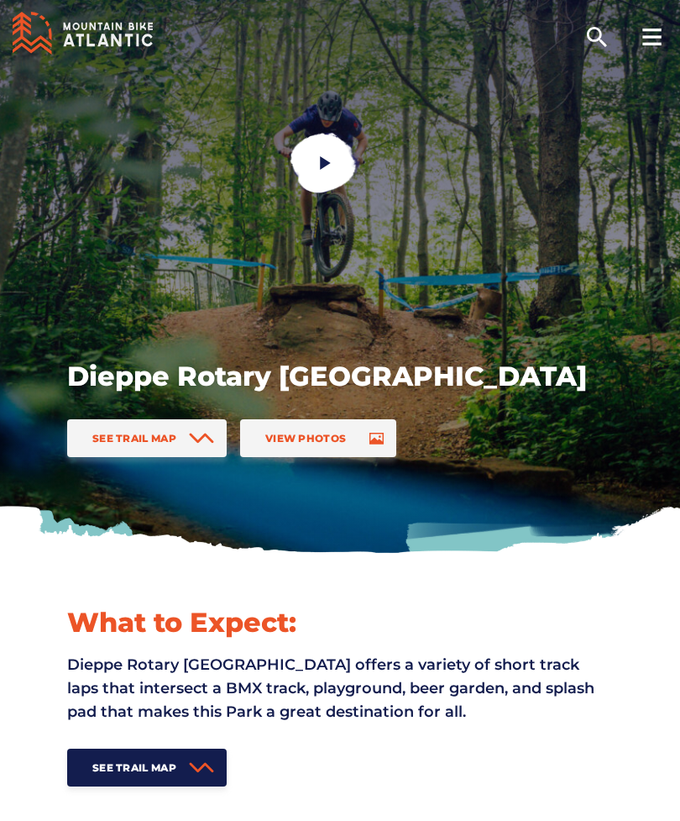
click at [325, 161] on icon "play" at bounding box center [325, 162] width 11 height 13
